Goal: Find specific page/section: Find specific page/section

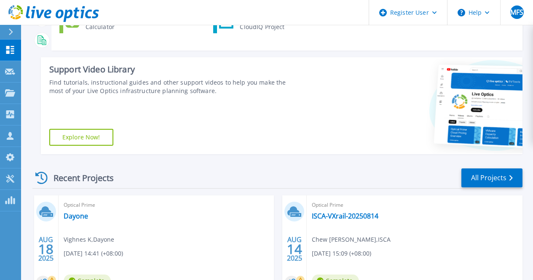
scroll to position [126, 0]
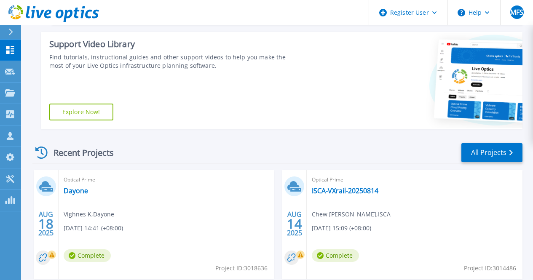
click at [153, 161] on div "Recent Projects All Projects" at bounding box center [277, 152] width 490 height 21
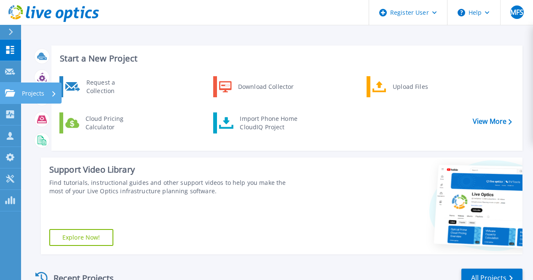
click at [7, 94] on icon at bounding box center [10, 92] width 10 height 7
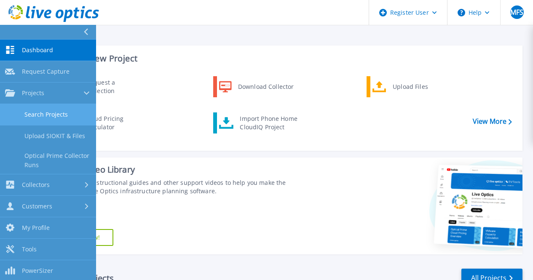
click at [60, 115] on link "Search Projects" at bounding box center [48, 114] width 96 height 21
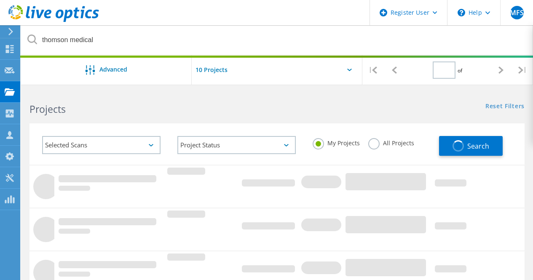
type input "1"
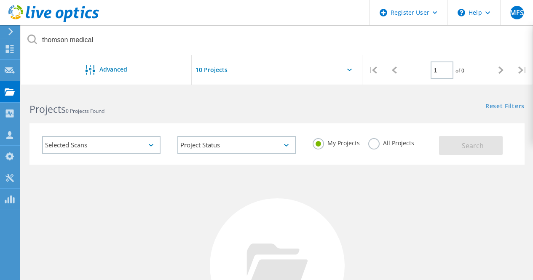
click at [379, 142] on label "All Projects" at bounding box center [391, 142] width 46 height 8
click at [0, 0] on input "All Projects" at bounding box center [0, 0] width 0 height 0
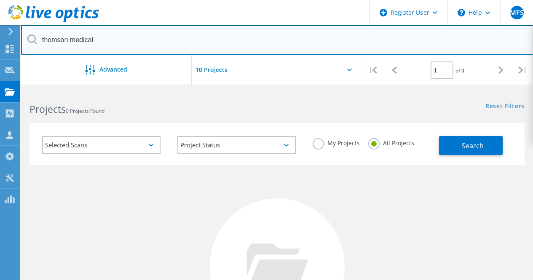
click at [175, 41] on input "thomson medical" at bounding box center [277, 40] width 513 height 30
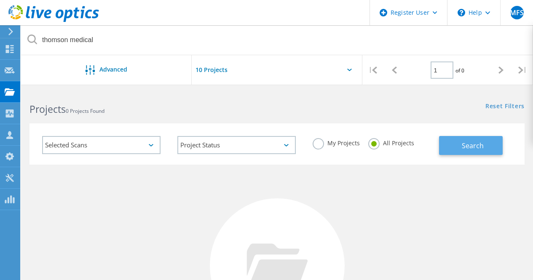
click at [485, 153] on button "Search" at bounding box center [471, 145] width 64 height 19
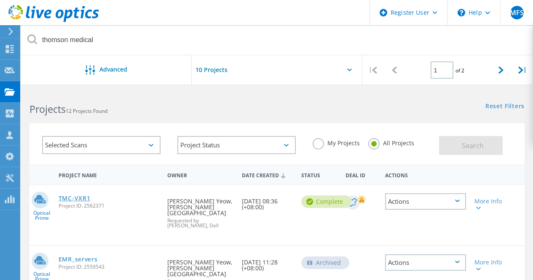
click at [75, 198] on link "TMC-VXR1" at bounding box center [75, 199] width 32 height 6
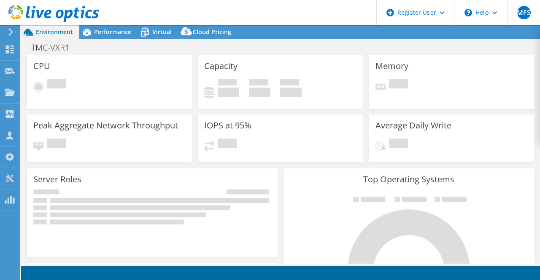
select select "USD"
